Goal: Task Accomplishment & Management: Manage account settings

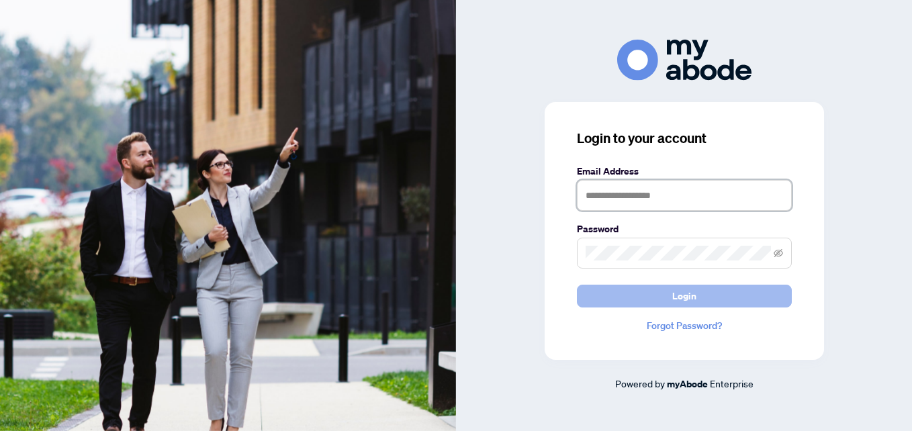
type input "**********"
click at [713, 290] on button "Login" at bounding box center [684, 296] width 215 height 23
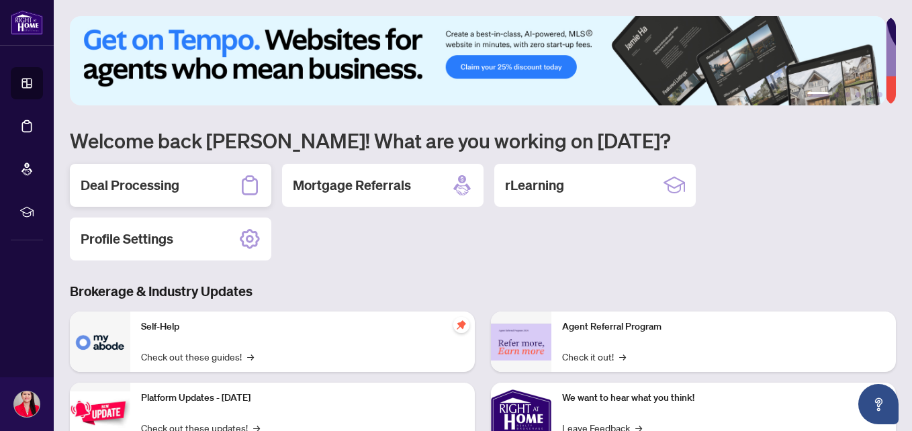
click at [150, 182] on h2 "Deal Processing" at bounding box center [130, 185] width 99 height 19
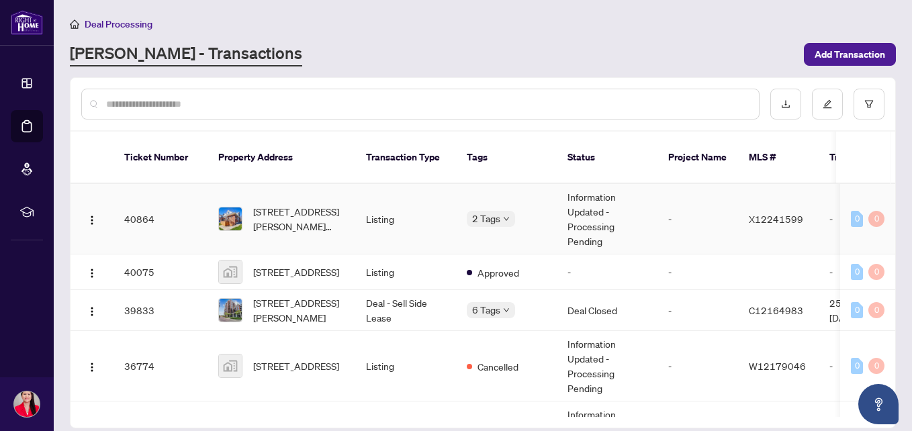
click at [274, 204] on span "2 Lydia St, Hamilton, Ontario L8K 3B9, Canada" at bounding box center [298, 219] width 91 height 30
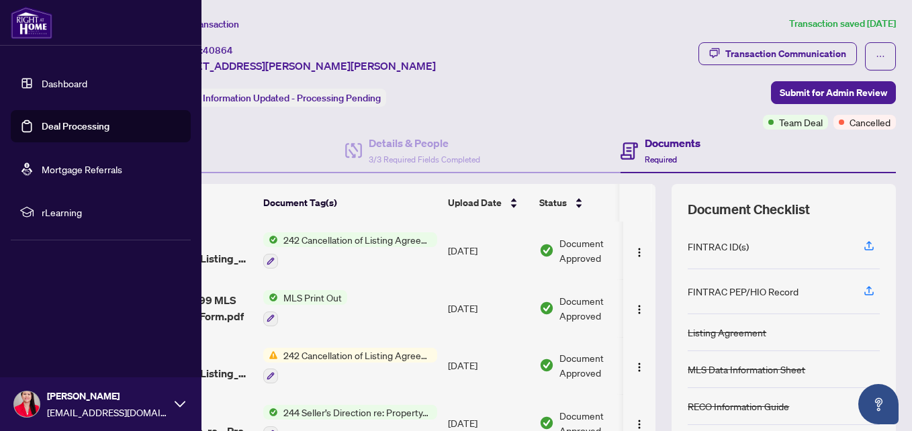
click at [32, 16] on img at bounding box center [32, 23] width 42 height 32
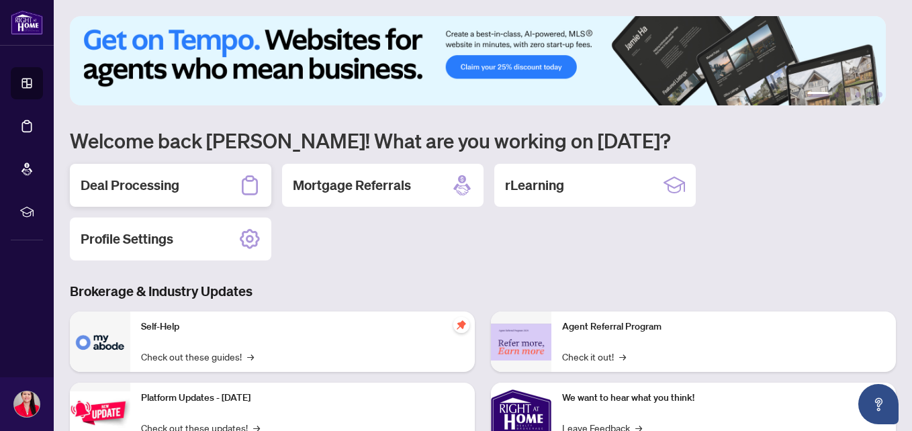
click at [194, 185] on div "Deal Processing" at bounding box center [171, 185] width 202 height 43
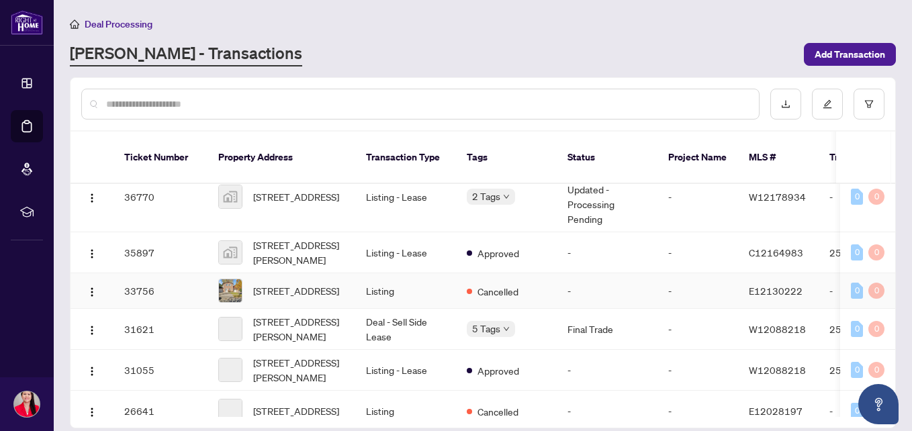
scroll to position [269, 0]
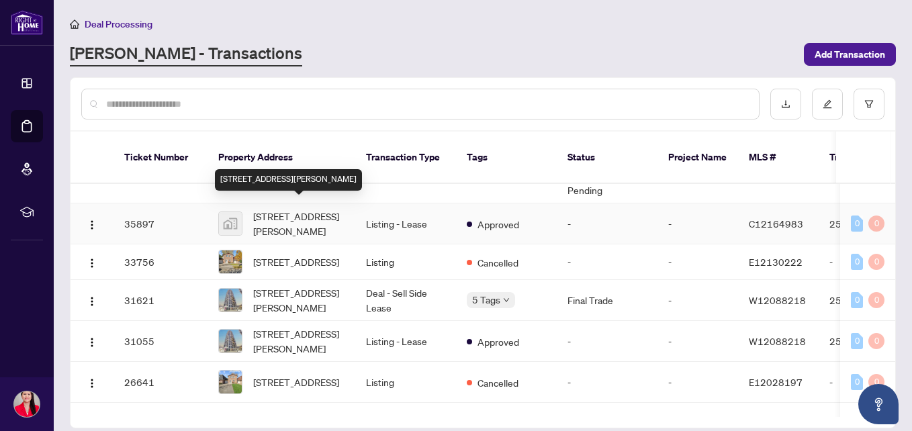
click at [304, 213] on span "305-31 Tippett Rd #305, North York, ON, Canada" at bounding box center [298, 224] width 91 height 30
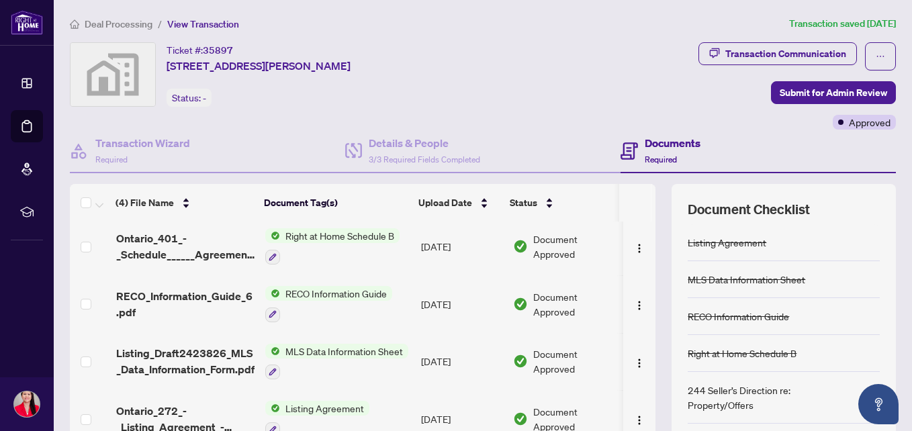
scroll to position [67, 0]
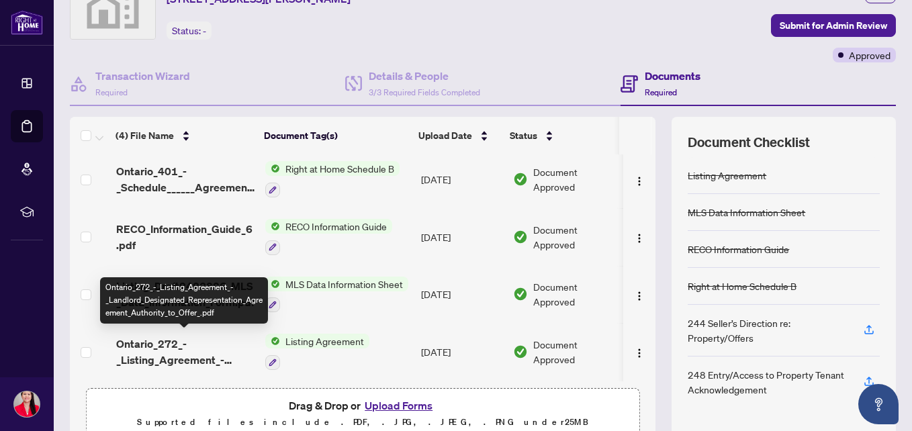
click at [163, 337] on span "Ontario_272_-_Listing_Agreement_-_Landlord_Designated_Representation_Agreement_…" at bounding box center [185, 352] width 138 height 32
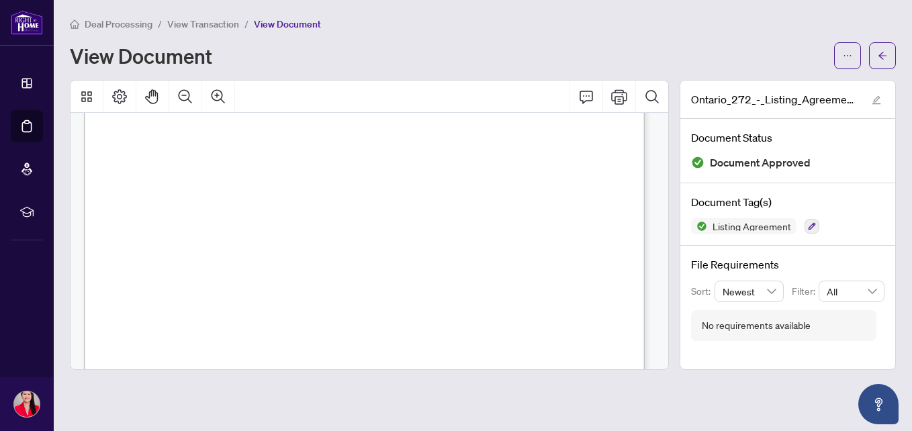
scroll to position [470, 0]
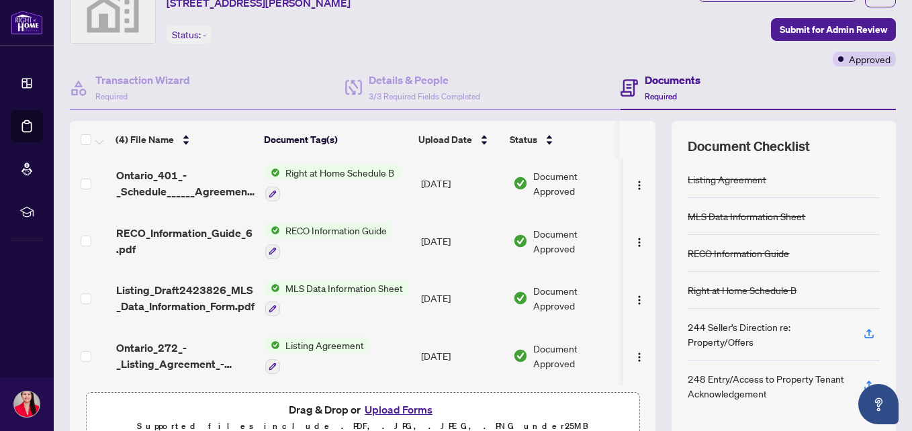
scroll to position [131, 0]
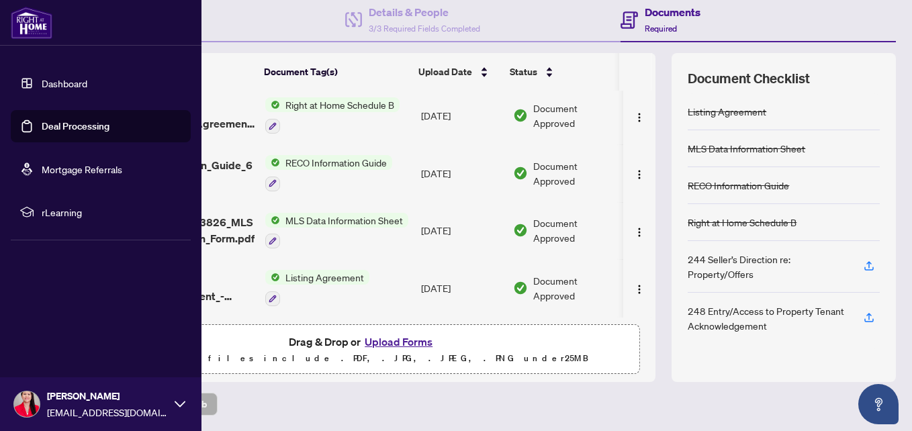
click at [30, 14] on img at bounding box center [32, 23] width 42 height 32
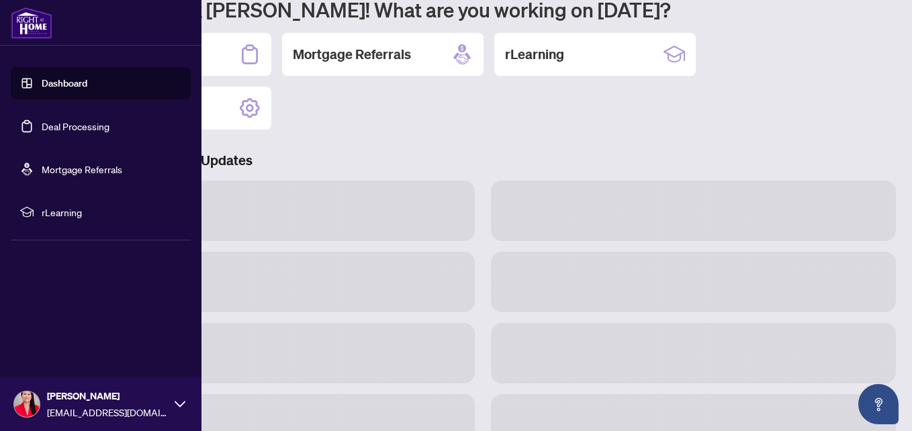
scroll to position [130, 0]
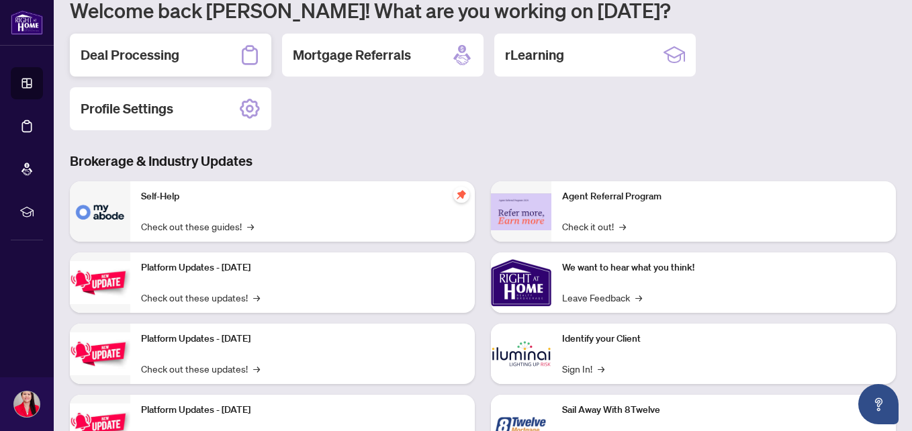
click at [144, 52] on h2 "Deal Processing" at bounding box center [130, 55] width 99 height 19
